Goal: Task Accomplishment & Management: Complete application form

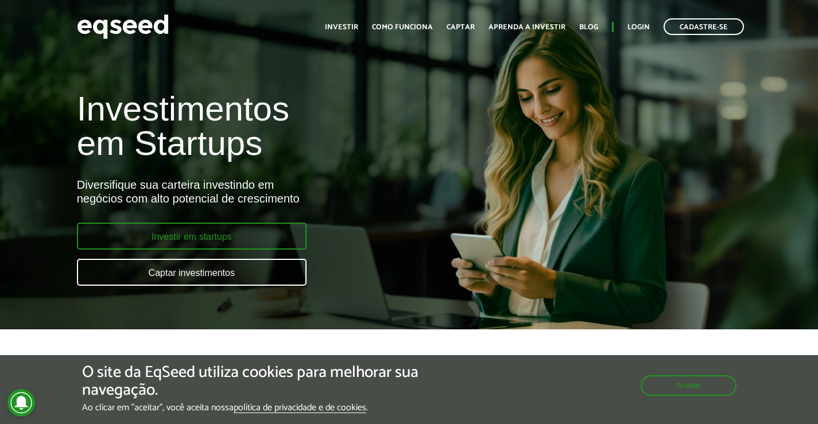
click at [230, 243] on link "Investir em startups" at bounding box center [192, 236] width 230 height 27
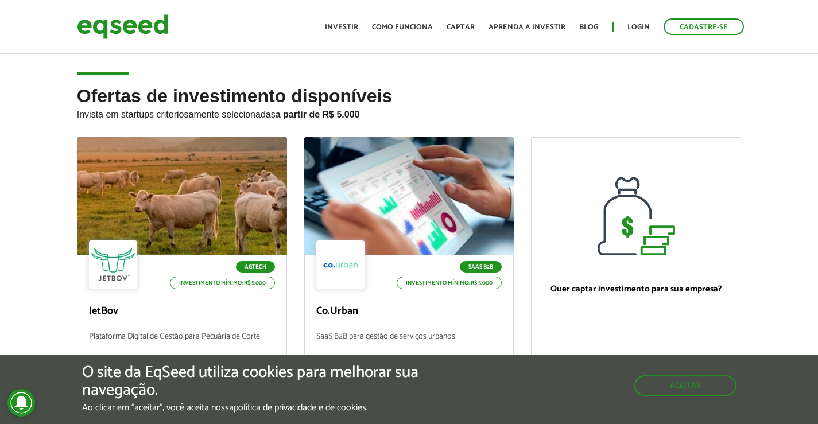
click at [338, 21] on ul "Início Investir Como funciona Captar Aprenda a investir Blog Login Cadastre-se" at bounding box center [534, 26] width 430 height 17
click at [350, 27] on link "Investir" at bounding box center [341, 27] width 33 height 7
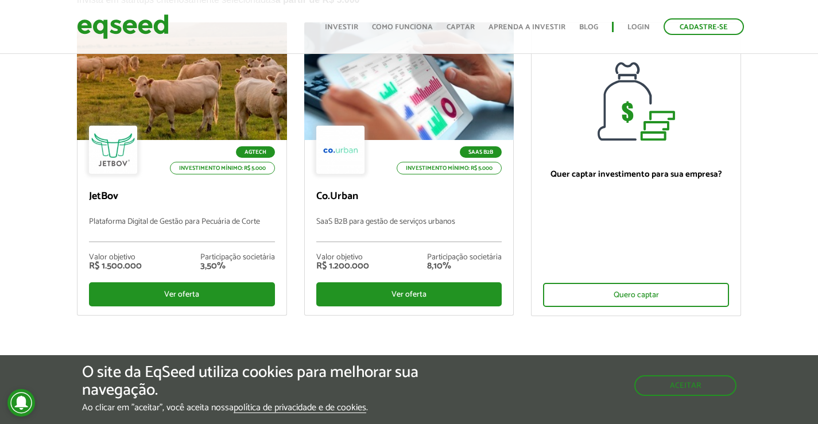
scroll to position [344, 0]
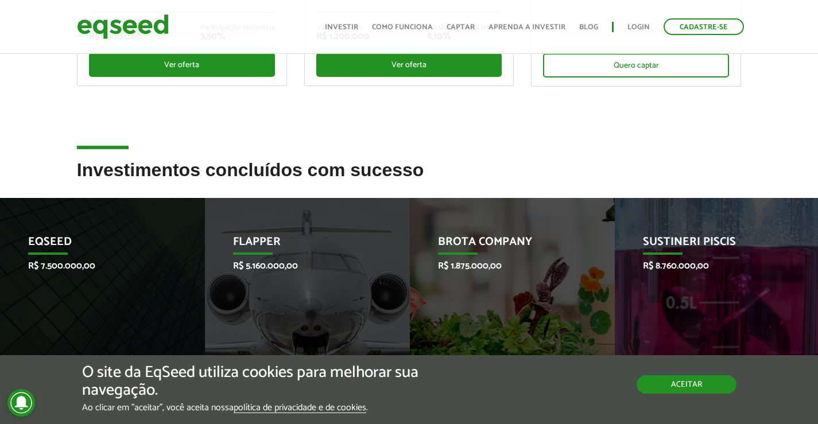
click at [680, 390] on button "Aceitar" at bounding box center [687, 384] width 100 height 18
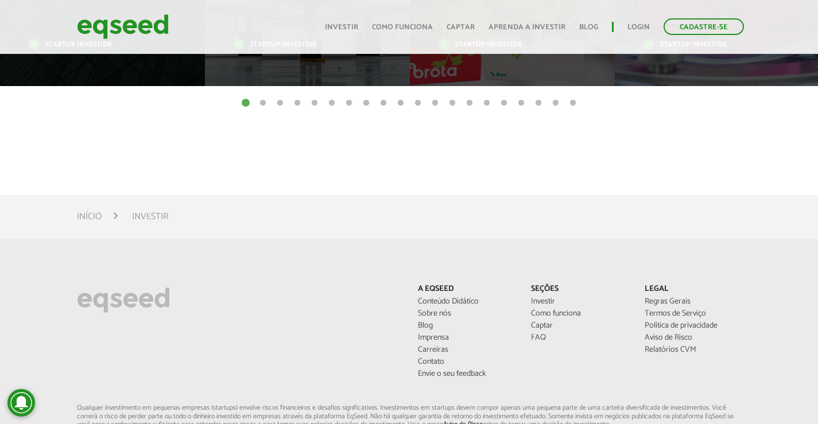
scroll to position [459, 0]
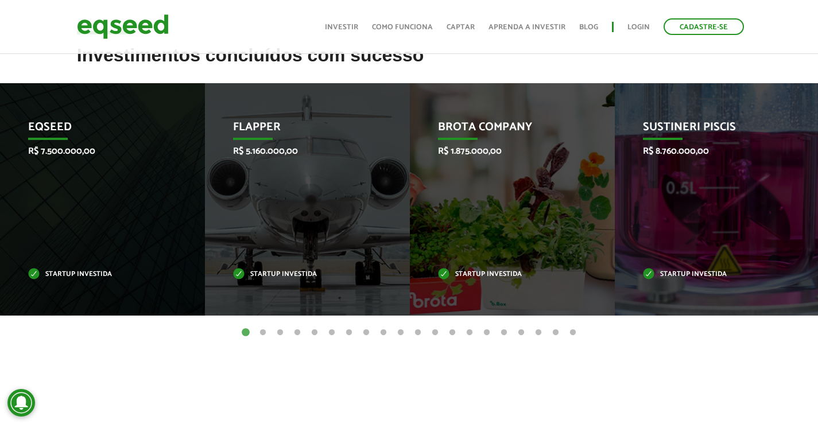
click at [264, 332] on button "2" at bounding box center [262, 332] width 11 height 11
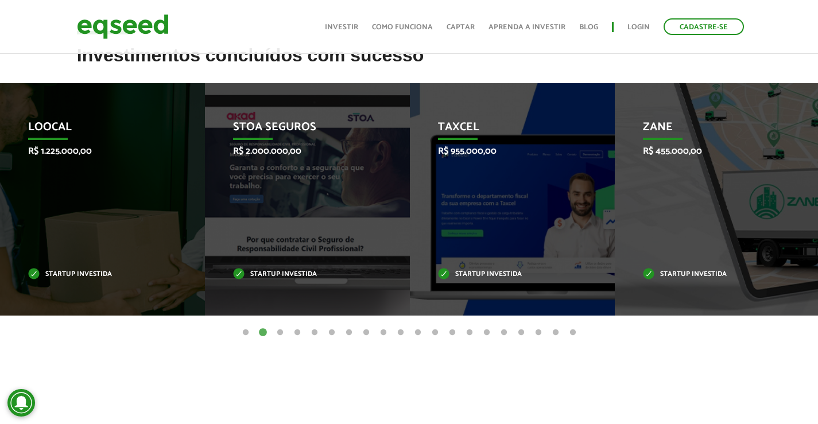
click at [281, 335] on button "3" at bounding box center [279, 332] width 11 height 11
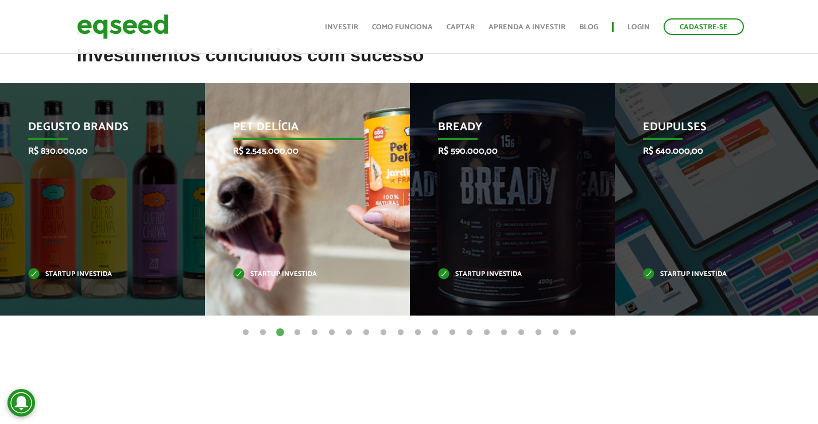
click at [281, 205] on div "Pet Delícia R$ 2.545.000,00 Startup investida" at bounding box center [299, 199] width 188 height 232
click at [265, 272] on p "Startup investida" at bounding box center [298, 275] width 131 height 6
click at [272, 140] on div "Pet Delícia R$ 2.545.000,00 Startup investida" at bounding box center [299, 199] width 188 height 232
click at [282, 297] on div "Pet Delícia R$ 2.545.000,00 Startup investida" at bounding box center [299, 199] width 188 height 232
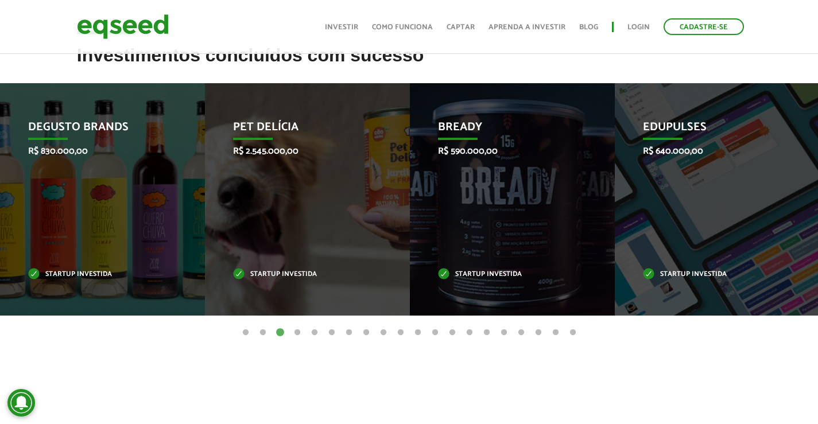
click at [294, 332] on button "4" at bounding box center [297, 332] width 11 height 11
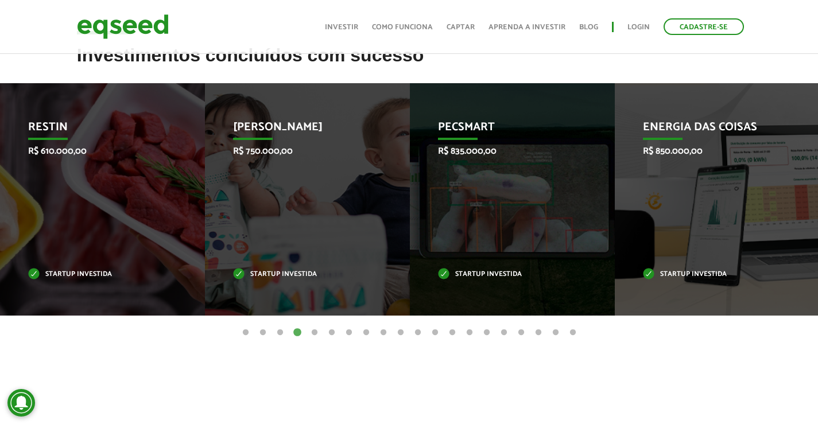
click at [319, 335] on button "5" at bounding box center [314, 332] width 11 height 11
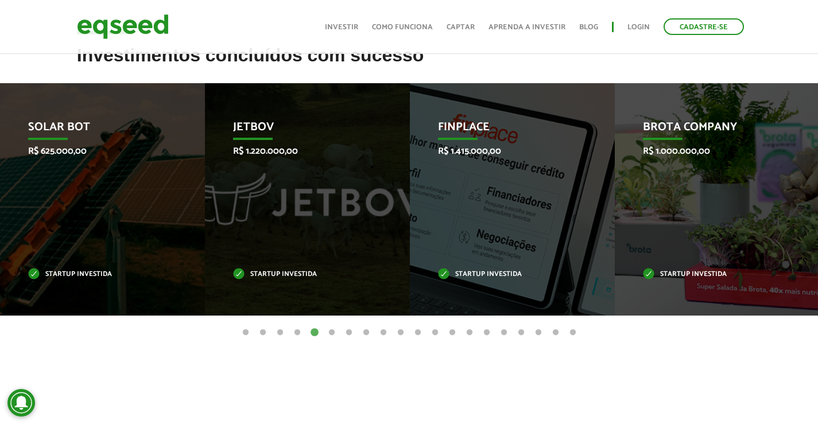
click at [333, 339] on article "Investimentos concluídos com sucesso Invoop R$ 250.000,00 Startup investida Pro…" at bounding box center [409, 223] width 818 height 356
click at [328, 333] on button "6" at bounding box center [331, 332] width 11 height 11
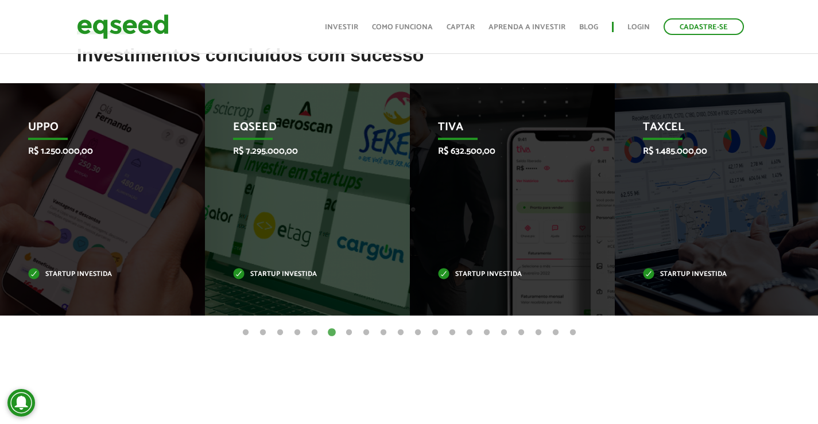
click at [568, 336] on button "20" at bounding box center [572, 332] width 11 height 11
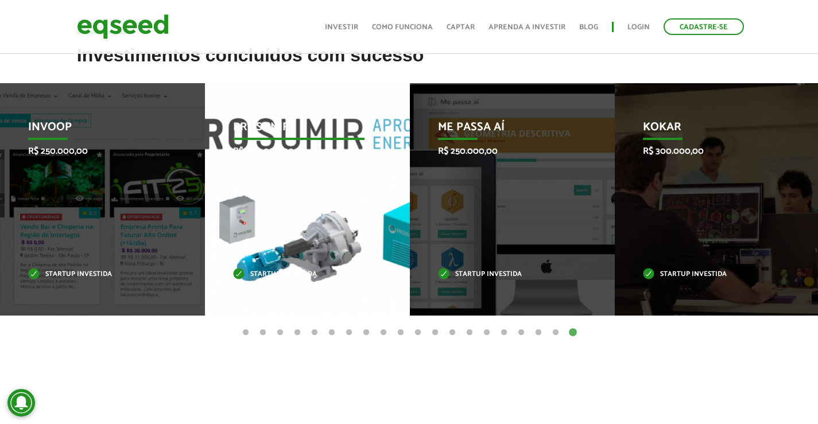
click at [323, 262] on div "Prosumir R$ 300.000,00 Startup investida" at bounding box center [299, 199] width 188 height 232
click at [288, 239] on div "Prosumir R$ 300.000,00 Startup investida" at bounding box center [299, 199] width 188 height 232
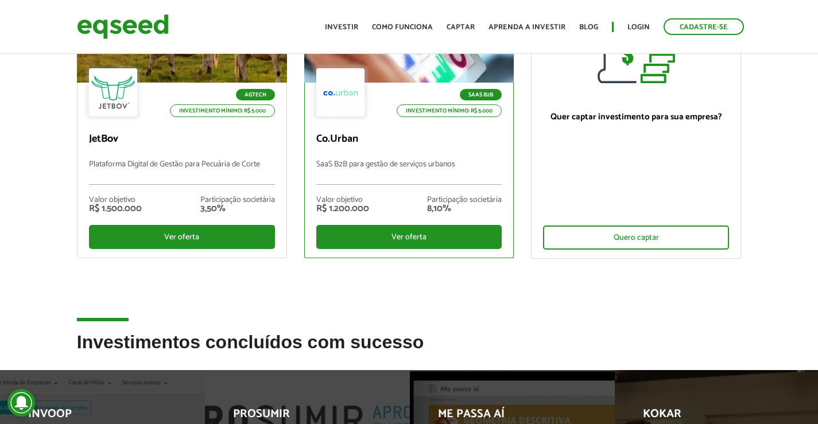
scroll to position [0, 0]
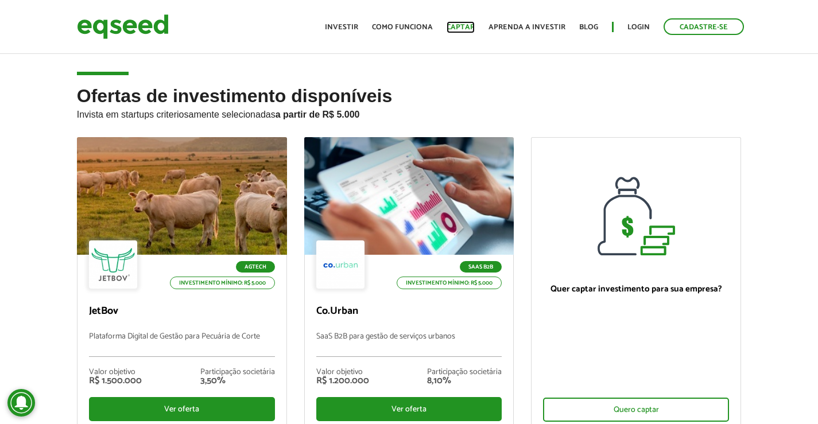
click at [463, 25] on link "Captar" at bounding box center [461, 27] width 28 height 7
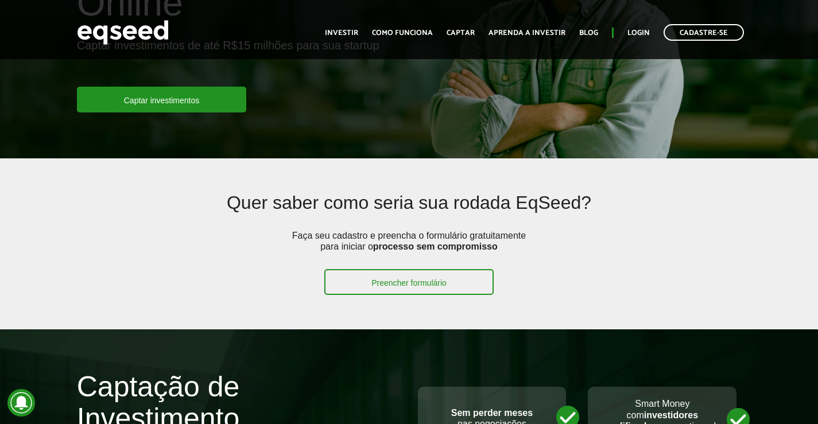
scroll to position [230, 0]
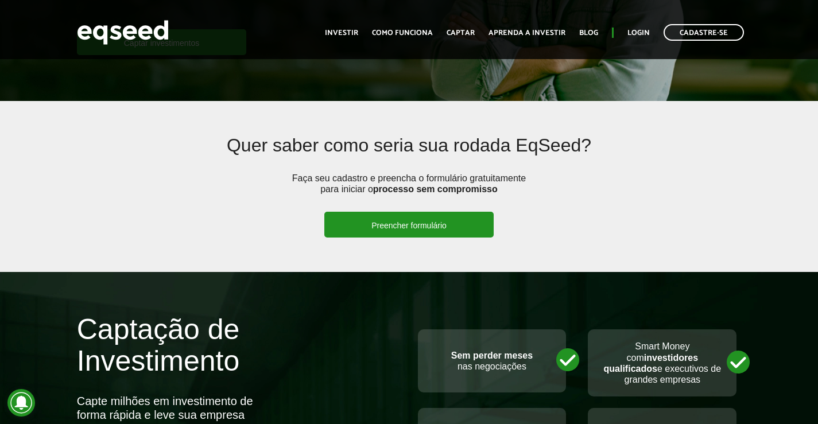
click at [418, 226] on link "Preencher formulário" at bounding box center [408, 225] width 169 height 26
